Goal: Obtain resource: Obtain resource

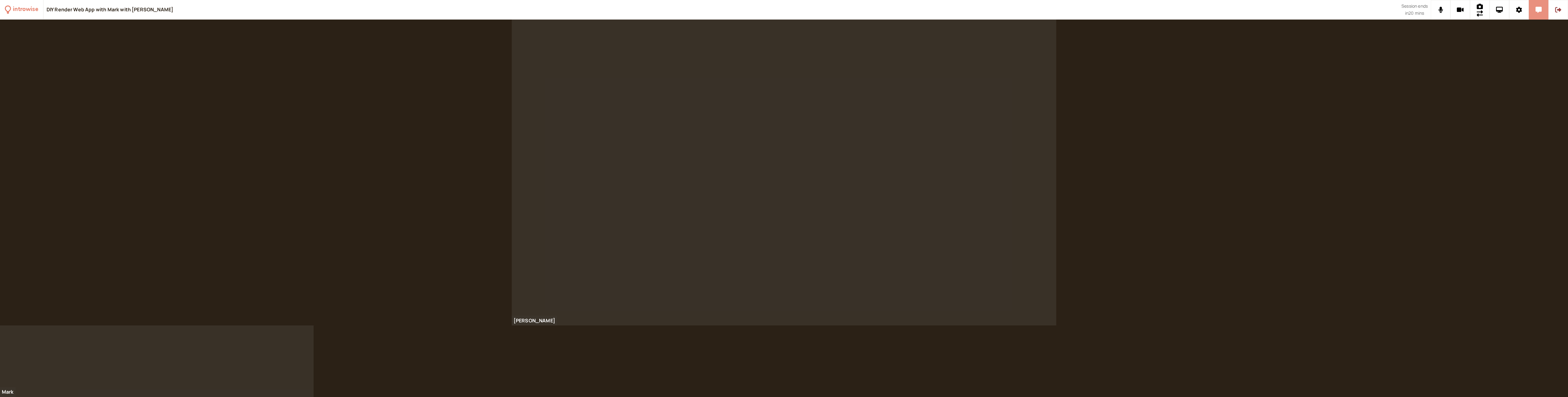
click at [1538, 12] on icon at bounding box center [1539, 10] width 6 height 6
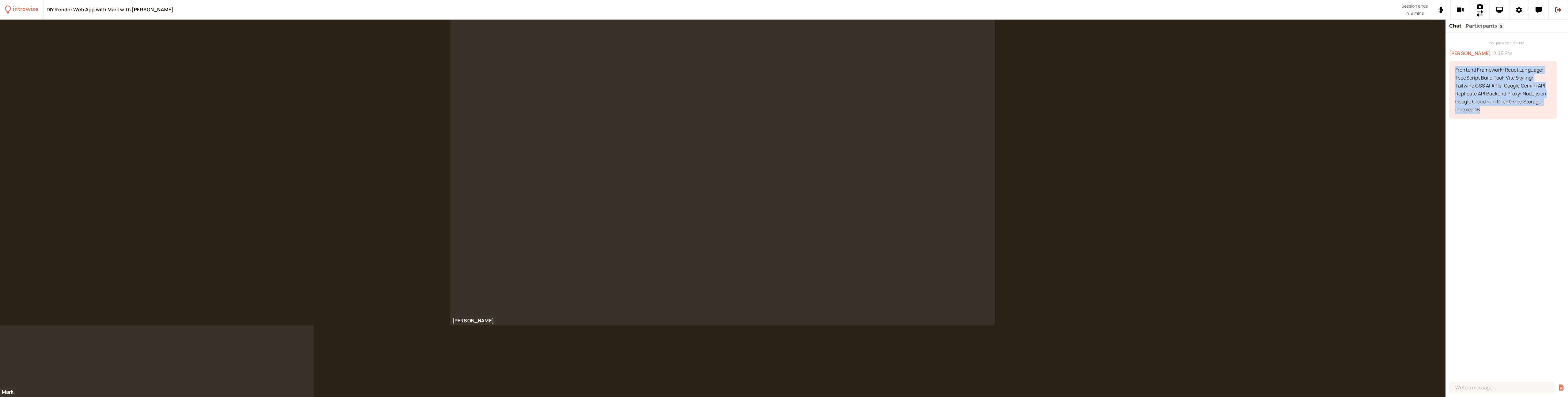
drag, startPoint x: 1494, startPoint y: 111, endPoint x: 1451, endPoint y: 72, distance: 58.1
click at [1451, 72] on div "Frontend Framework: React Language: TypeScript Build Tool: Vite Styling: Tailwi…" at bounding box center [1503, 90] width 108 height 57
copy div "Frontend Framework: React Language: TypeScript Build Tool: Vite Styling: Tailwi…"
click at [1507, 114] on div "Frontend Framework: React Language: TypeScript Build Tool: Vite Styling: Tailwi…" at bounding box center [1503, 90] width 108 height 57
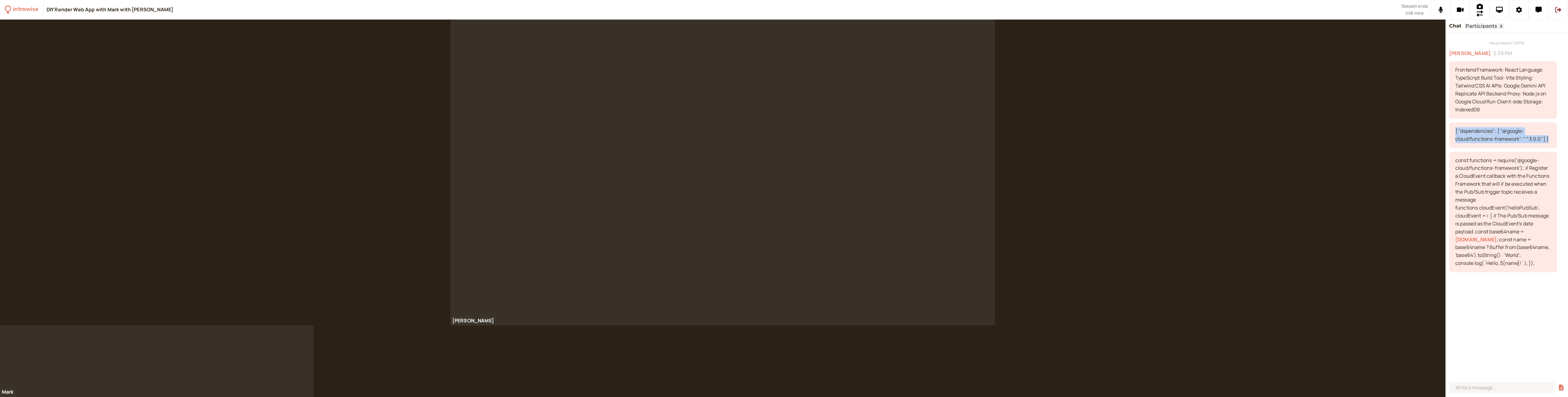
drag, startPoint x: 1548, startPoint y: 140, endPoint x: 1447, endPoint y: 132, distance: 101.3
click at [1447, 132] on div "You joined at 1:59 PM [PERSON_NAME] 2:39 PM Frontend Framework: React Language:…" at bounding box center [1507, 206] width 122 height 347
copy div "{ "dependencies": { "@google-cloud/functions-framework": "^3.0.0" } }"
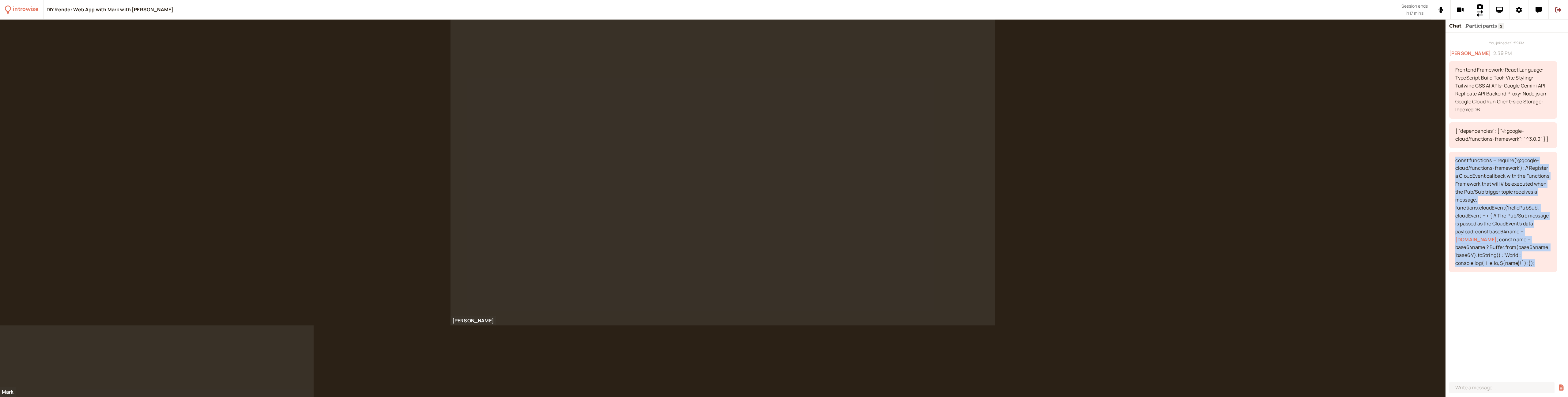
drag, startPoint x: 1496, startPoint y: 261, endPoint x: 1447, endPoint y: 162, distance: 110.5
click at [1447, 162] on div "You joined at 1:59 PM [PERSON_NAME] 2:39 PM Frontend Framework: React Language:…" at bounding box center [1507, 206] width 122 height 347
copy div "const functions = require('@google-cloud/functions-framework'); // Register a C…"
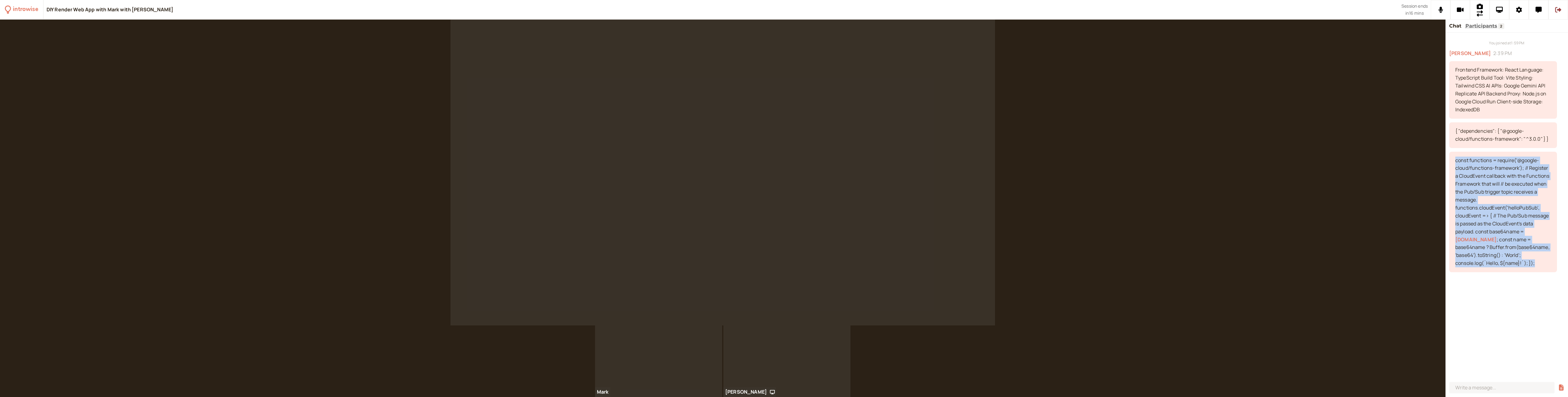
click at [869, 46] on video at bounding box center [723, 172] width 545 height 306
click at [891, 231] on video at bounding box center [723, 172] width 545 height 306
